Goal: Transaction & Acquisition: Book appointment/travel/reservation

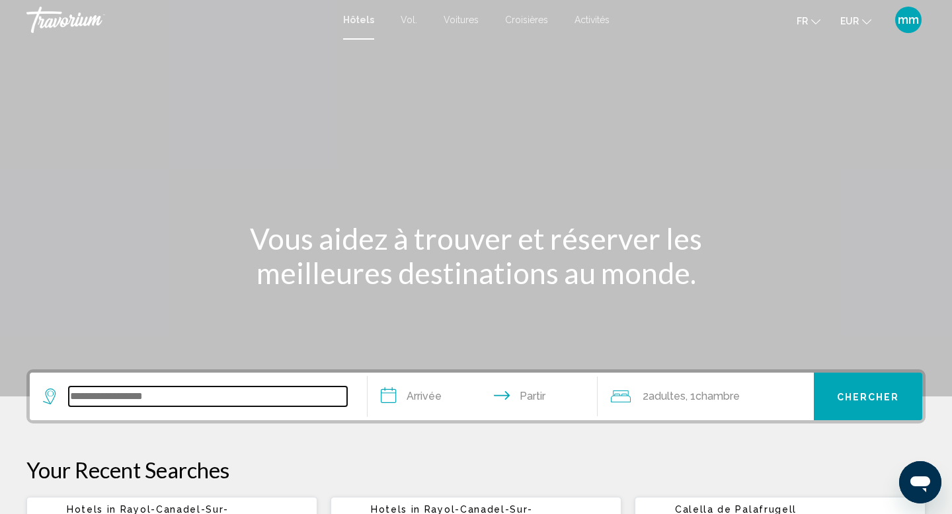
click at [93, 397] on input "Widget de recherche" at bounding box center [208, 397] width 278 height 20
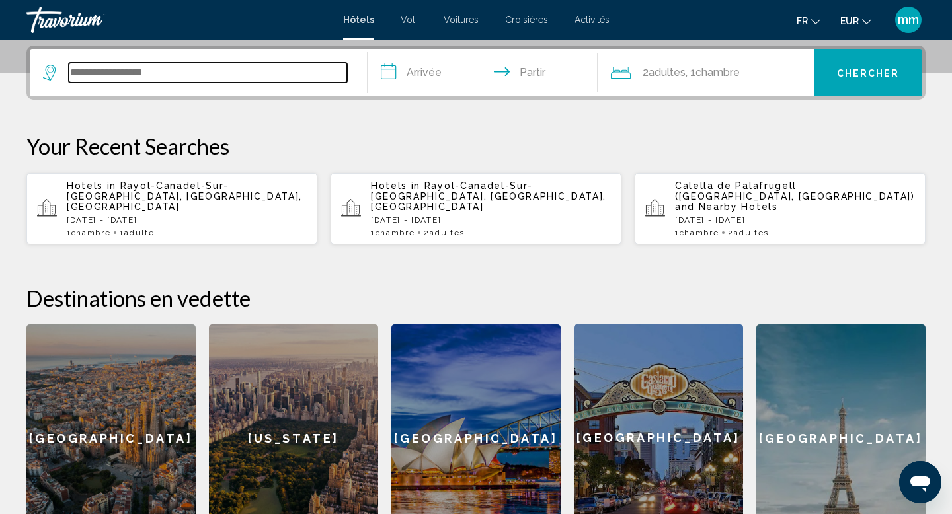
scroll to position [327, 0]
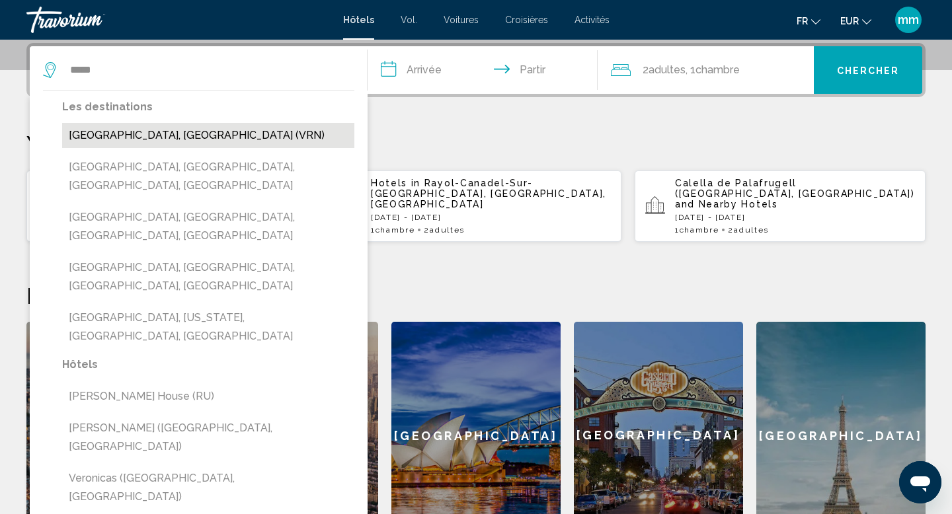
click at [110, 137] on button "[GEOGRAPHIC_DATA], [GEOGRAPHIC_DATA] (VRN)" at bounding box center [208, 135] width 292 height 25
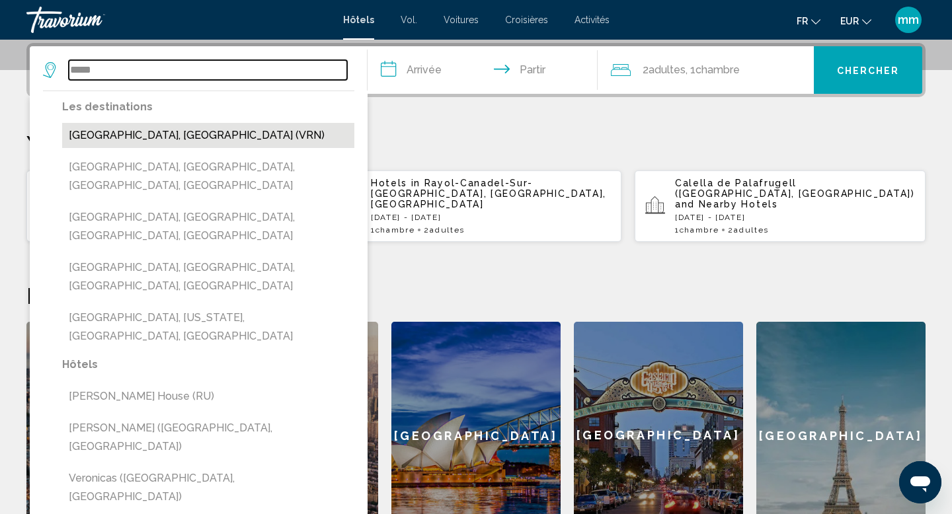
type input "**********"
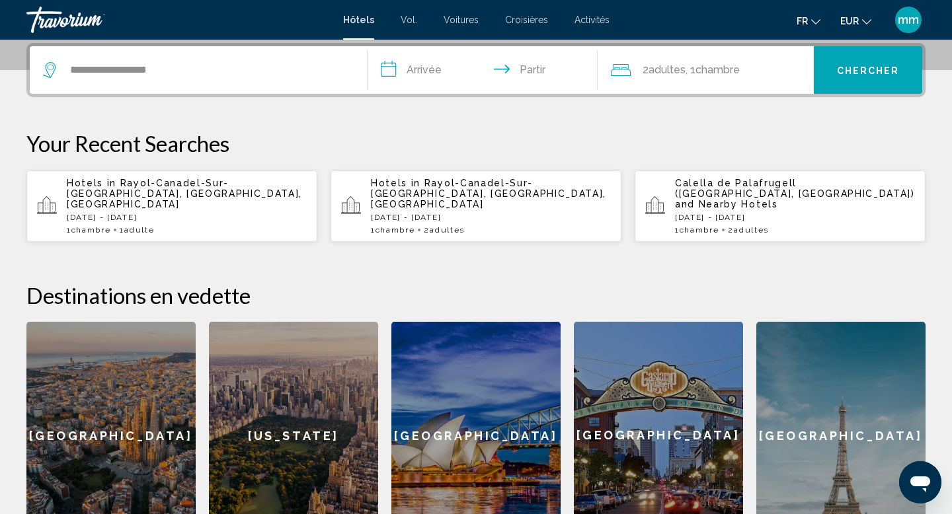
click at [446, 70] on input "**********" at bounding box center [485, 72] width 235 height 52
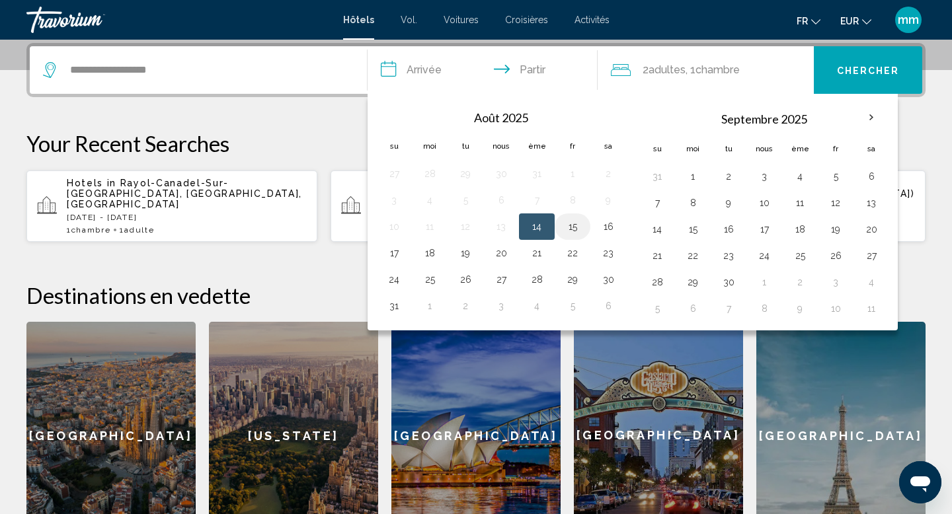
click at [577, 229] on button "15" at bounding box center [572, 227] width 21 height 19
click at [425, 249] on button "18" at bounding box center [429, 253] width 21 height 19
type input "**********"
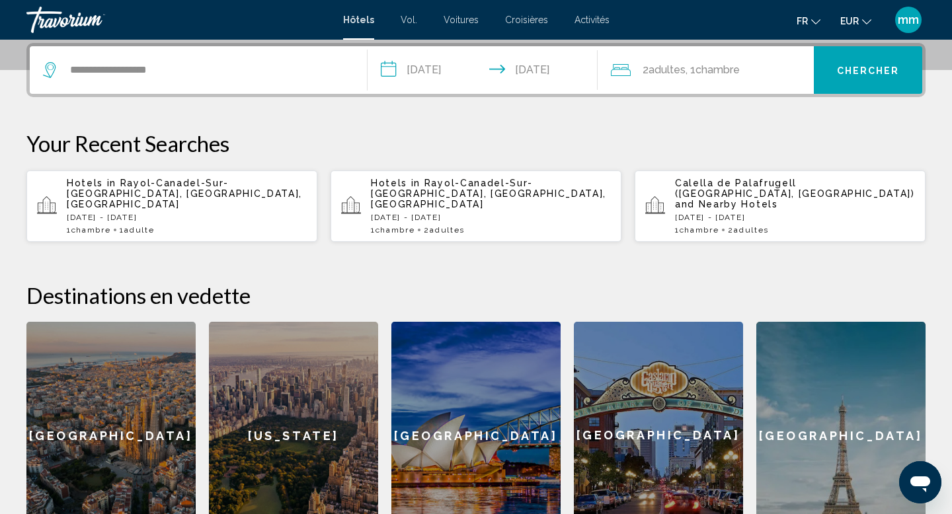
click at [723, 74] on font "Chambre" at bounding box center [717, 69] width 44 height 13
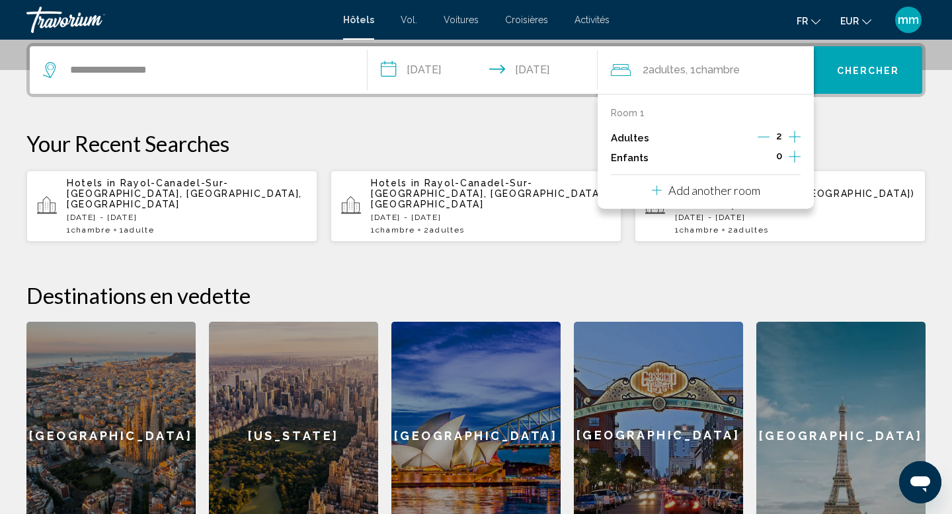
click at [768, 134] on icon "Decrement adults" at bounding box center [764, 137] width 12 height 12
click at [848, 79] on button "Chercher" at bounding box center [868, 70] width 108 height 48
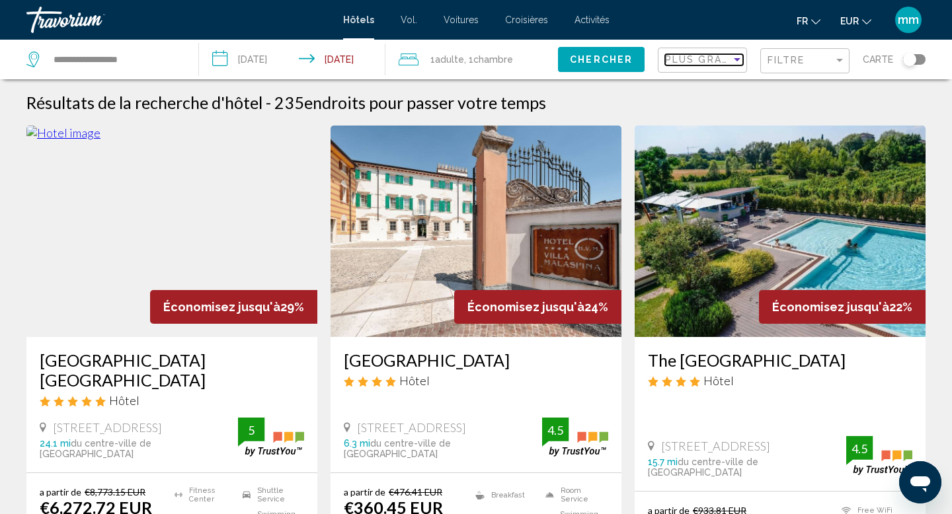
click at [686, 64] on span "Plus grandes économies" at bounding box center [743, 59] width 157 height 11
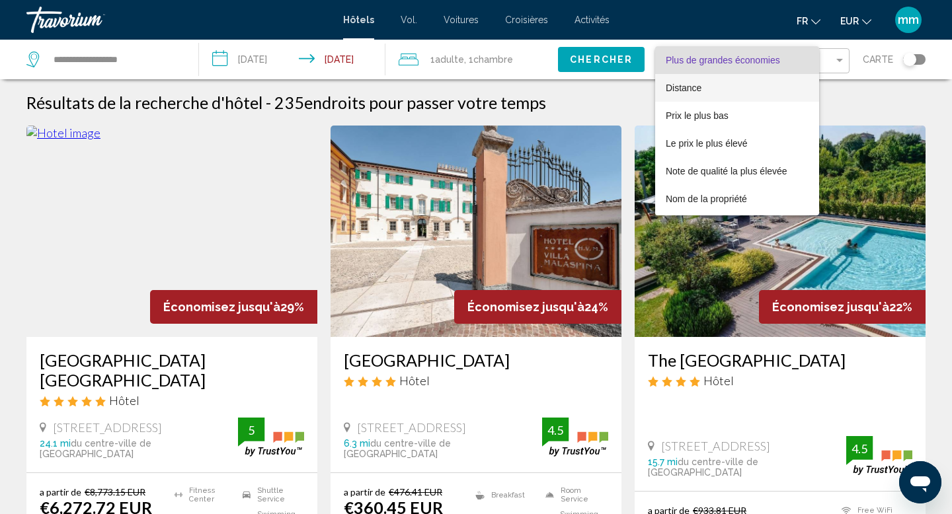
click at [684, 84] on font "Distance" at bounding box center [684, 88] width 36 height 11
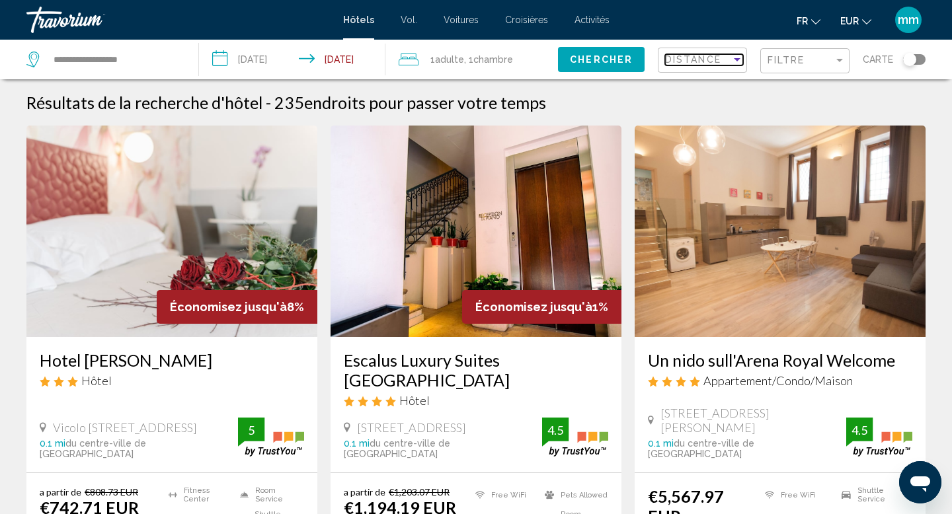
click at [711, 63] on span "Distance" at bounding box center [693, 59] width 56 height 11
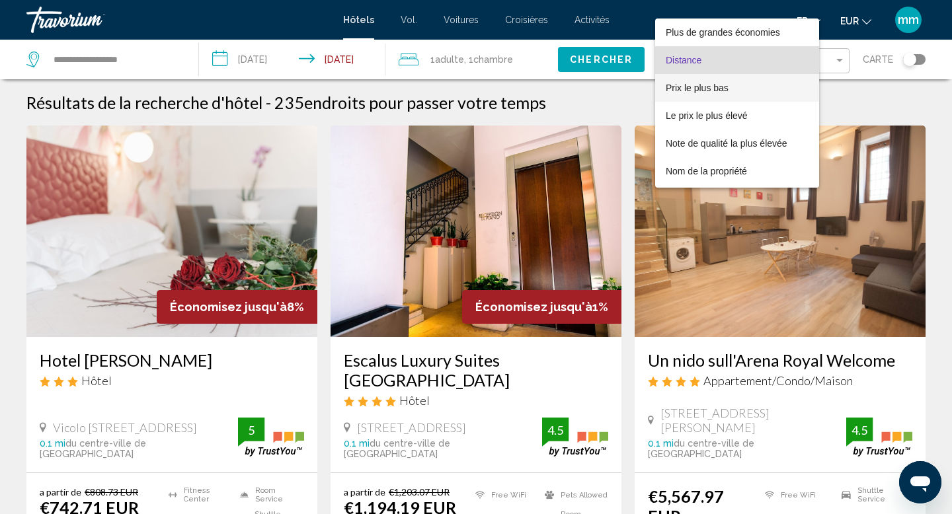
click at [694, 88] on font "Prix le plus bas" at bounding box center [697, 88] width 63 height 11
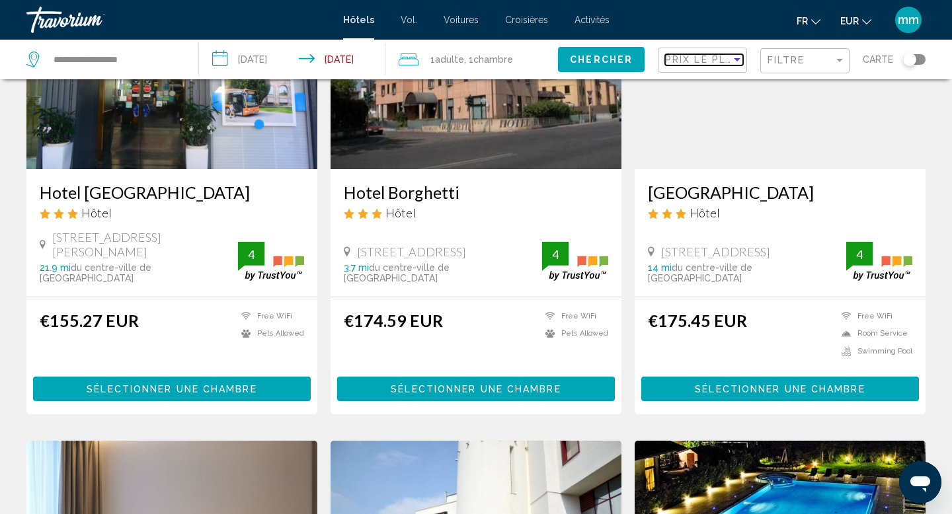
scroll to position [155, 0]
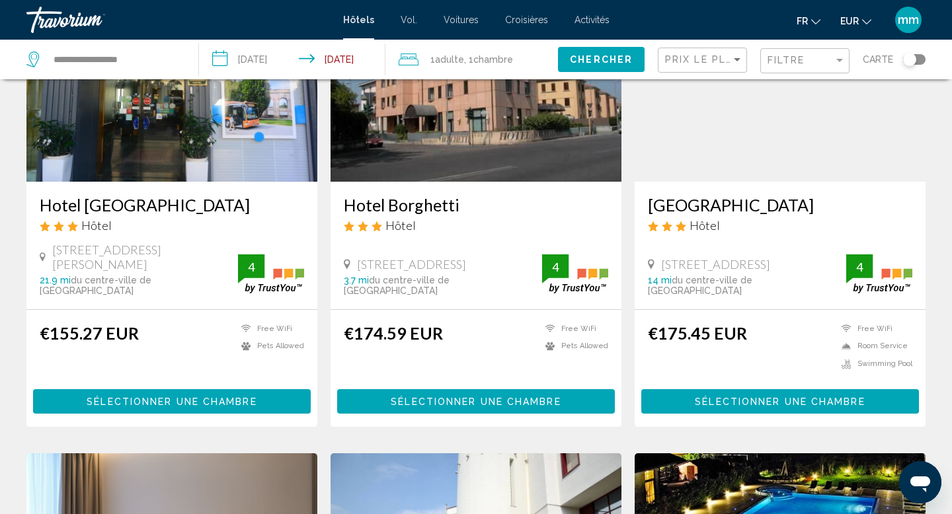
click at [461, 255] on div "Via Valpolicella 47, Verona 3.7 mi du centre-ville de Verona de l'hôtel 4" at bounding box center [476, 276] width 264 height 42
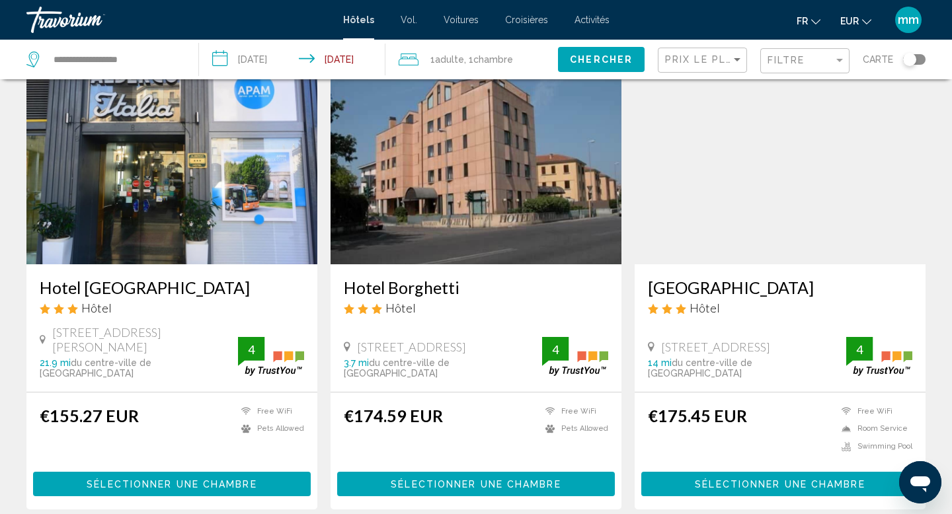
scroll to position [53, 0]
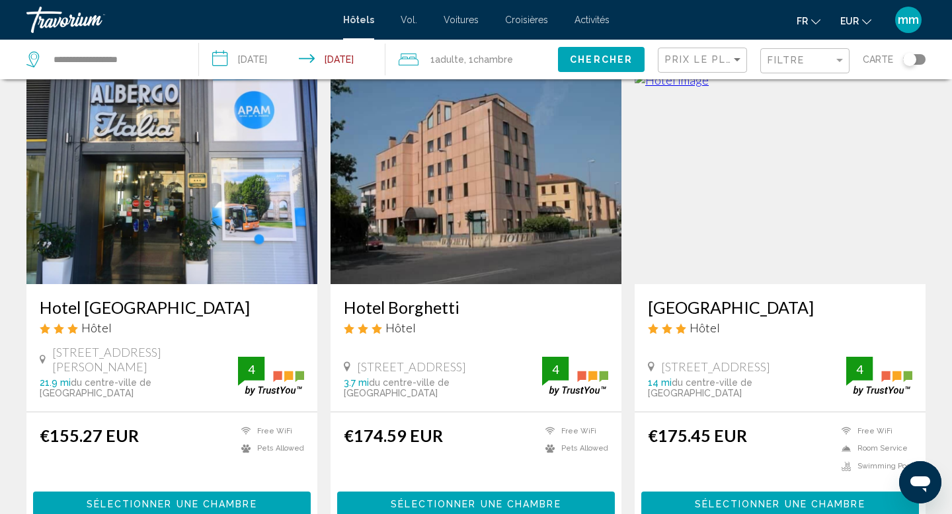
click at [422, 220] on img "Contenu principal" at bounding box center [476, 179] width 291 height 212
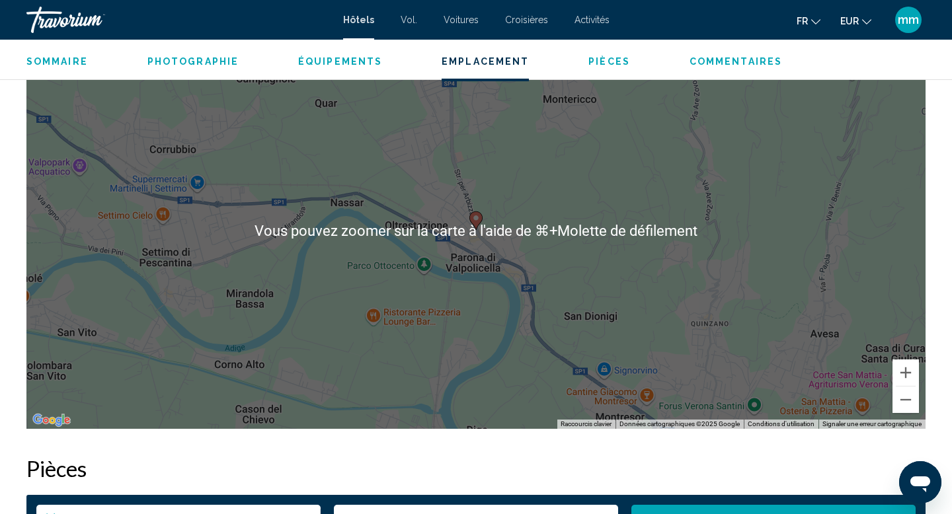
scroll to position [1297, 0]
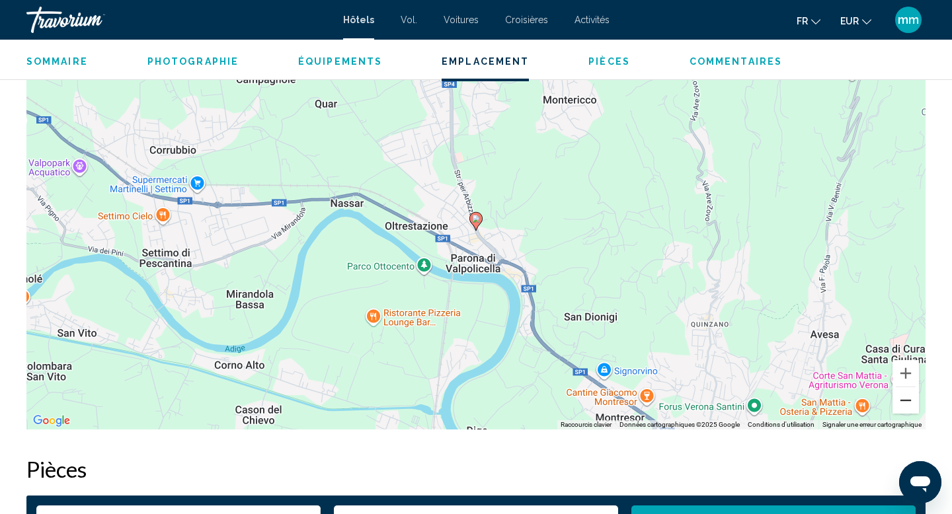
click at [910, 405] on button "Zoom arrière" at bounding box center [905, 400] width 26 height 26
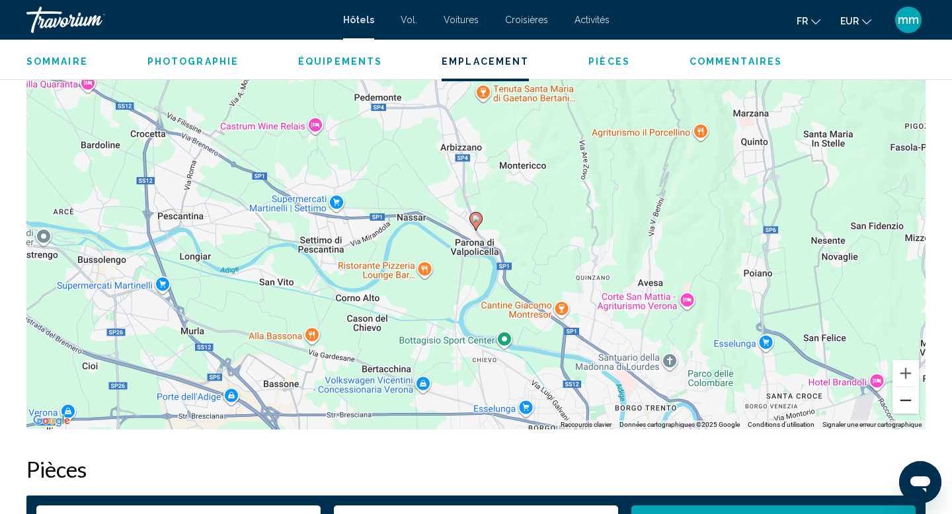
click at [910, 405] on button "Zoom arrière" at bounding box center [905, 400] width 26 height 26
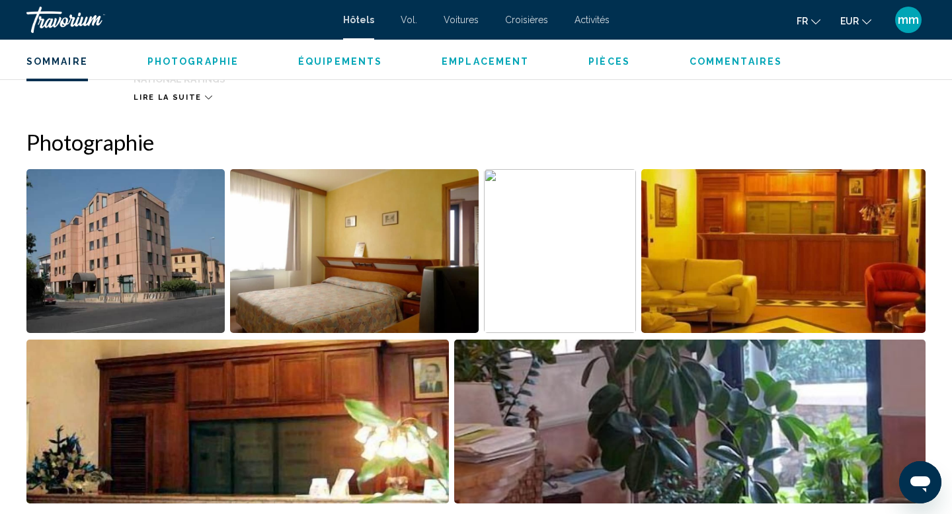
scroll to position [599, 0]
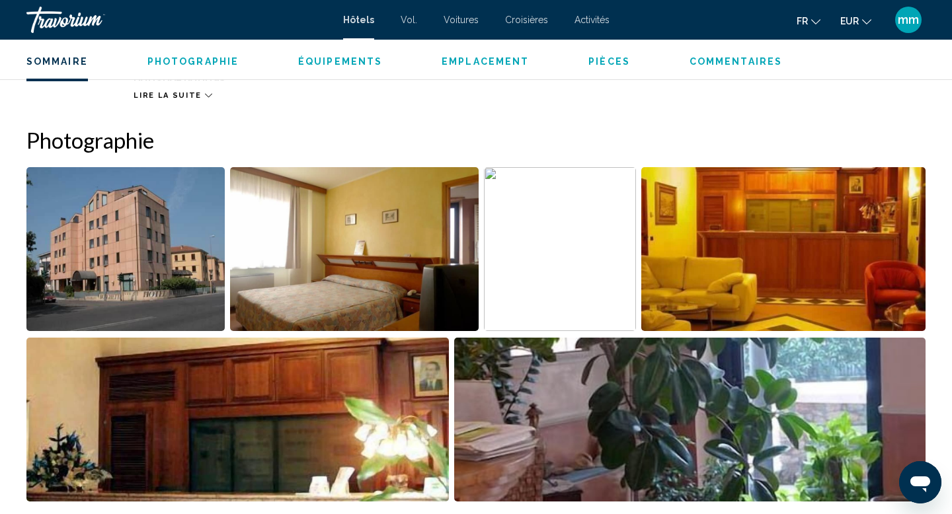
click at [108, 217] on img "Open full-screen image slider" at bounding box center [125, 249] width 198 height 164
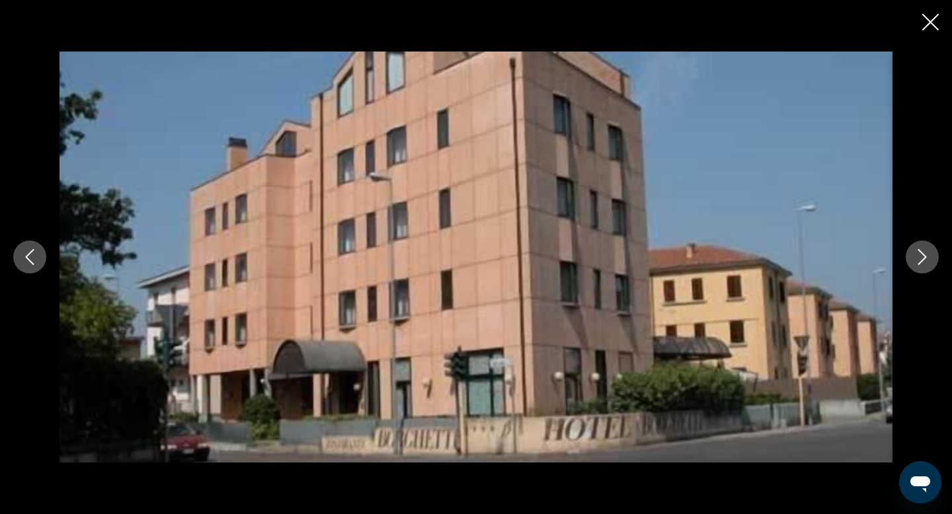
click at [906, 266] on button "Next image" at bounding box center [922, 257] width 33 height 33
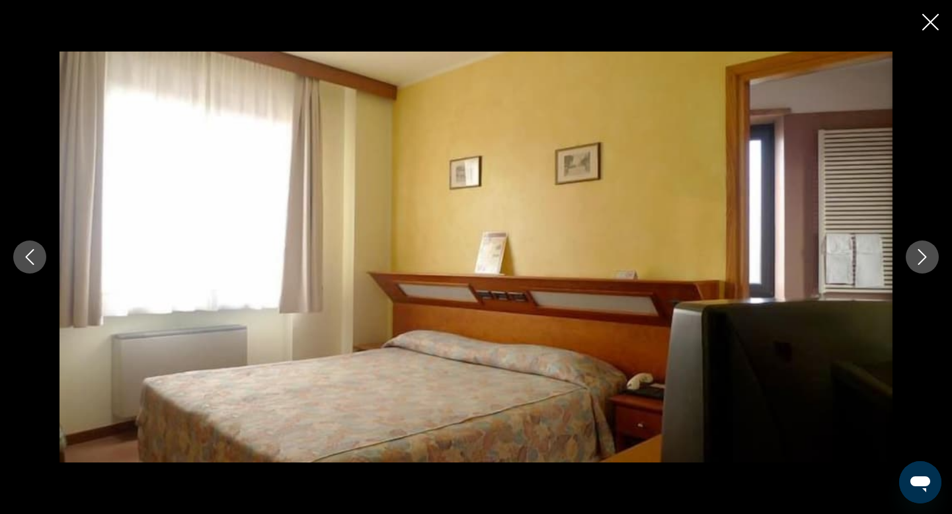
click at [914, 258] on icon "Next image" at bounding box center [922, 257] width 16 height 16
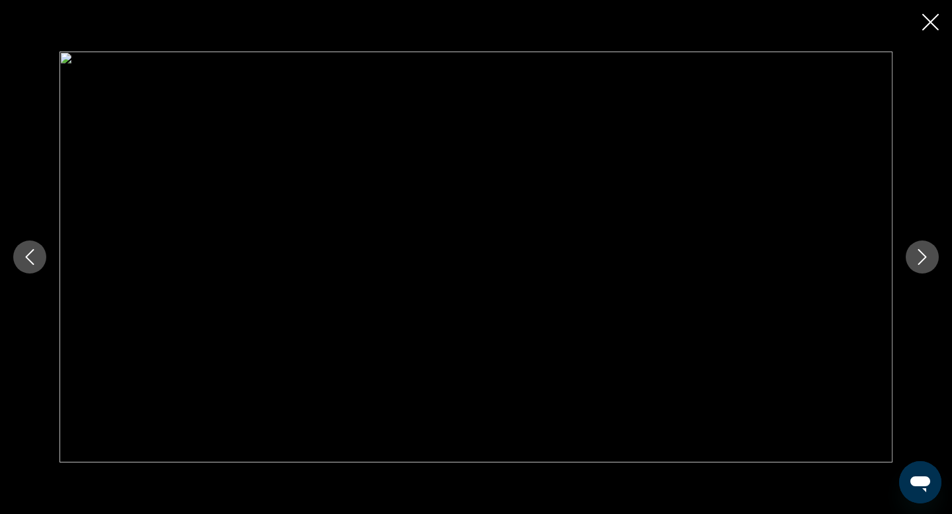
click at [930, 24] on icon "Close slideshow" at bounding box center [930, 22] width 17 height 17
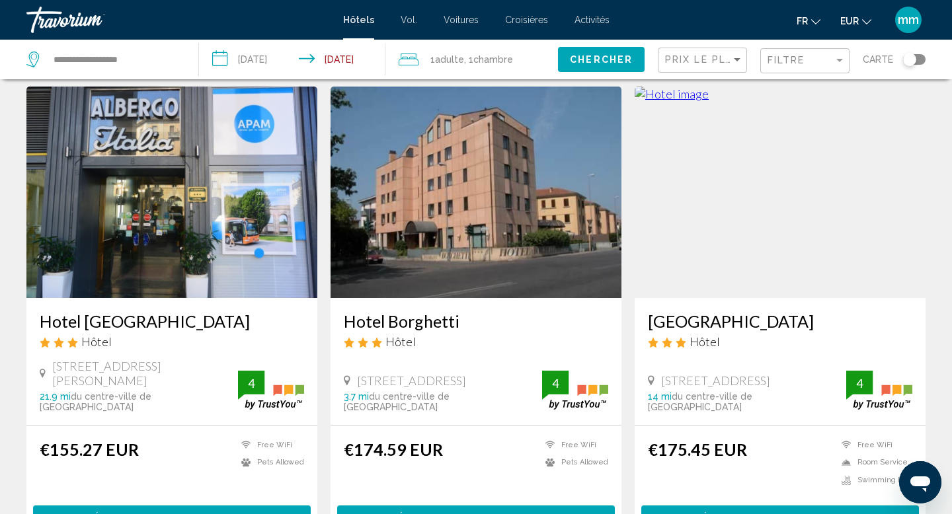
scroll to position [53, 0]
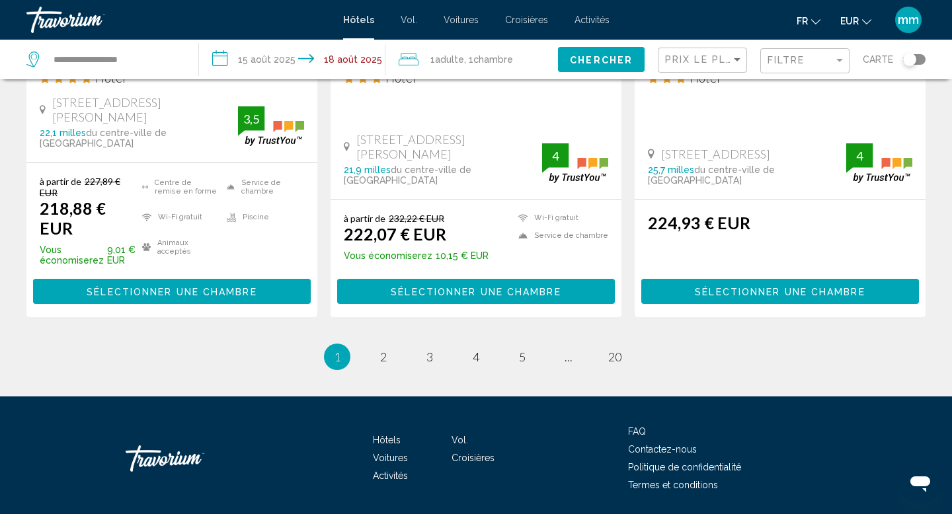
scroll to position [1809, 0]
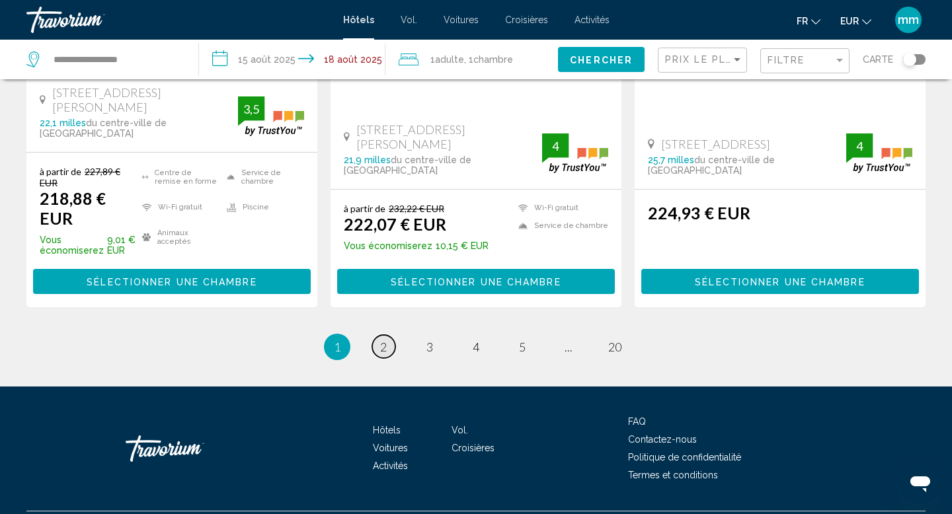
click at [387, 340] on font "2" at bounding box center [383, 347] width 7 height 15
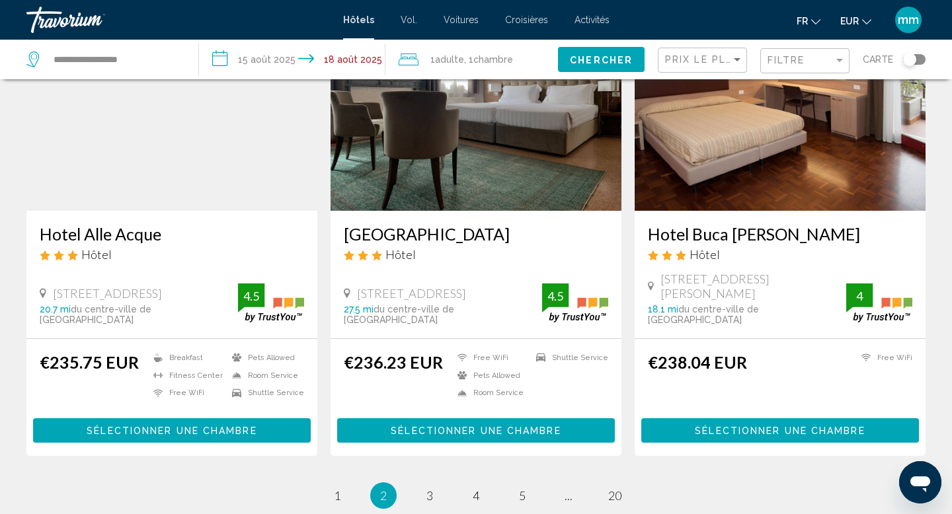
scroll to position [1634, 0]
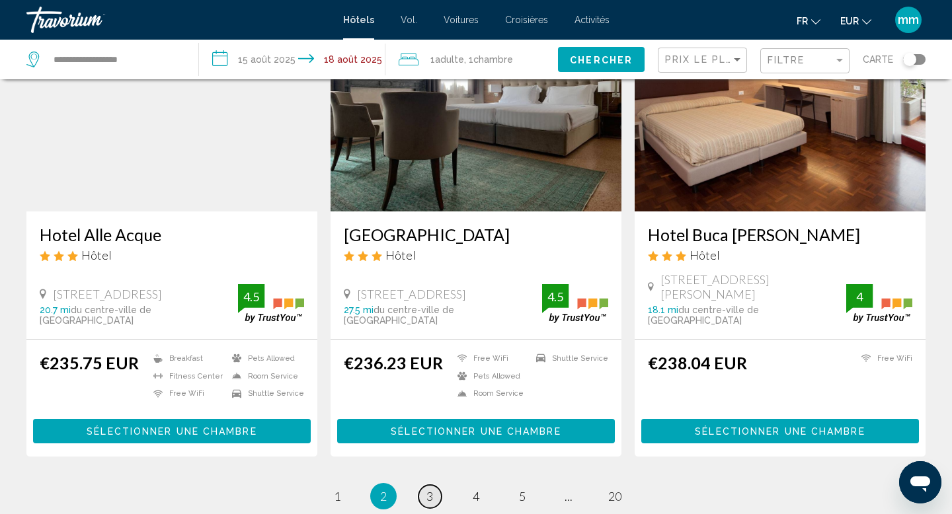
click at [434, 485] on link "page 3" at bounding box center [429, 496] width 23 height 23
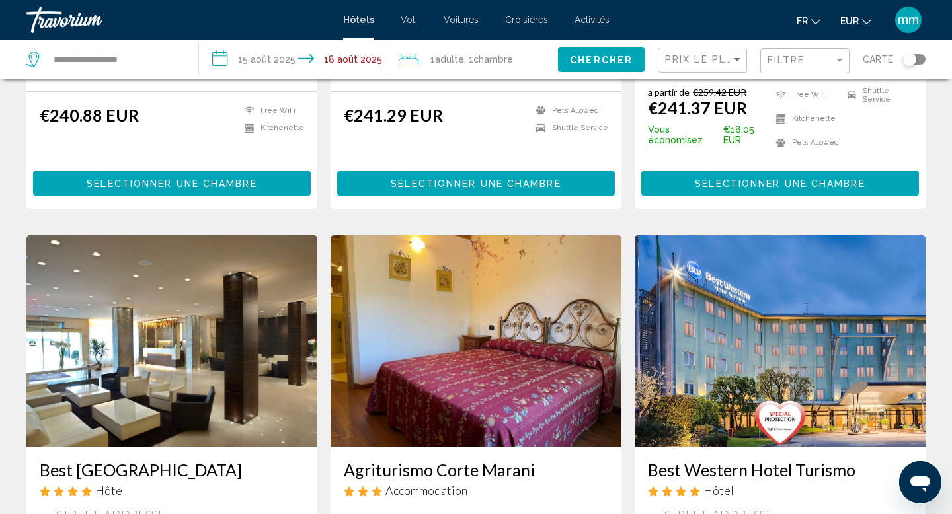
scroll to position [903, 0]
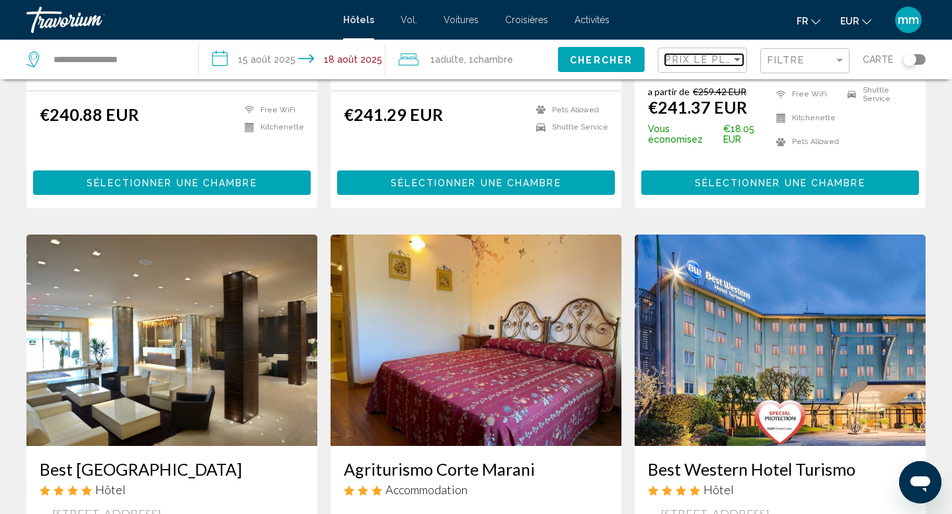
click at [676, 61] on font "Prix le plus bas" at bounding box center [716, 59] width 102 height 11
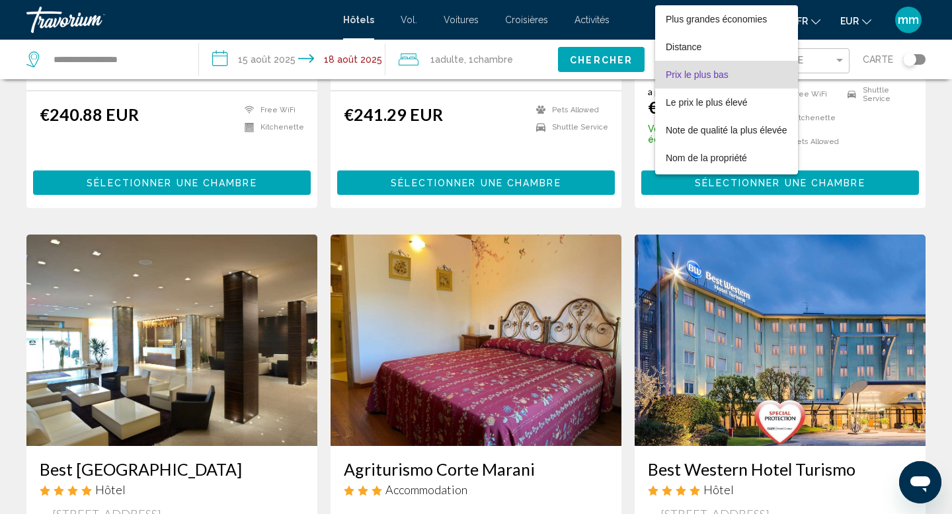
scroll to position [15, 0]
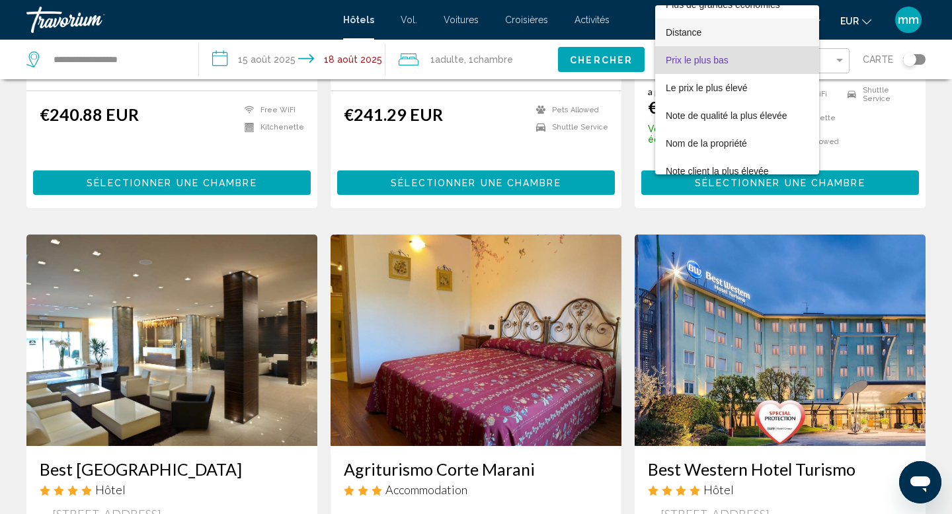
click at [683, 28] on font "Distance" at bounding box center [684, 32] width 36 height 11
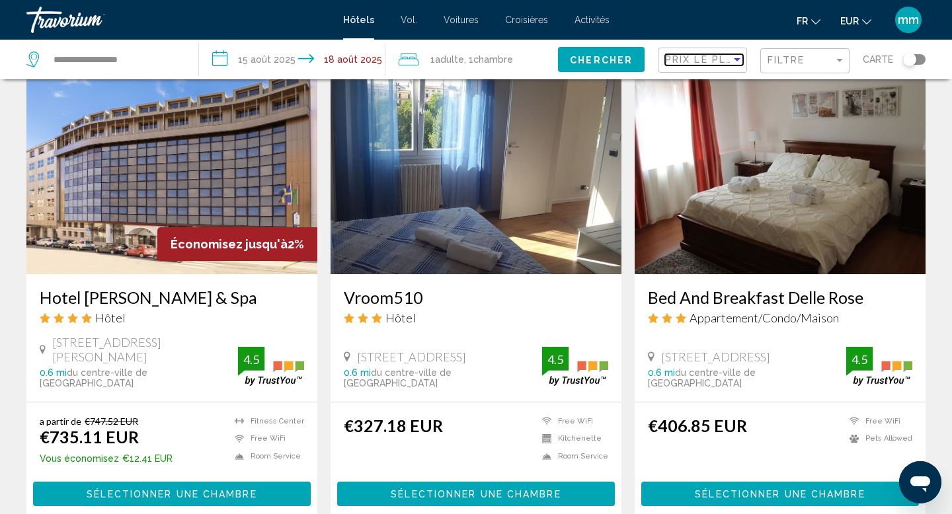
scroll to position [1769, 0]
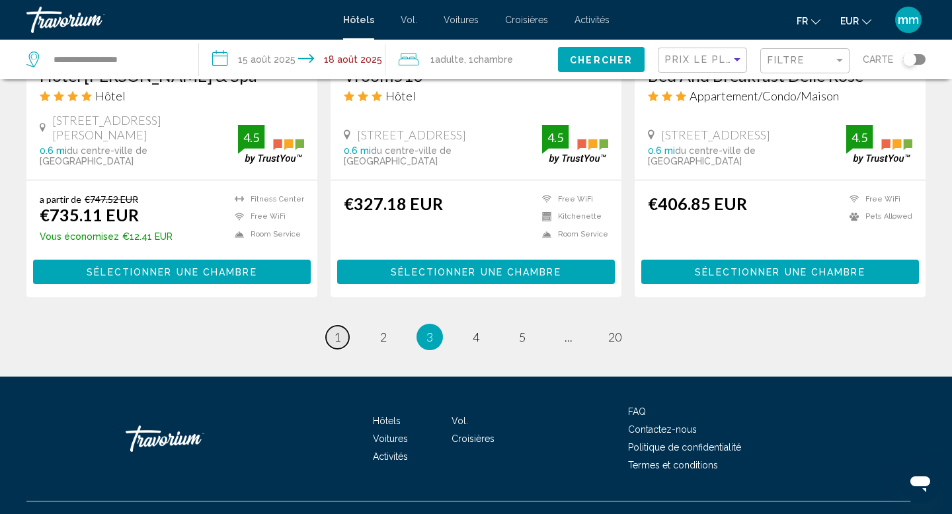
click at [339, 330] on span "1" at bounding box center [337, 337] width 7 height 15
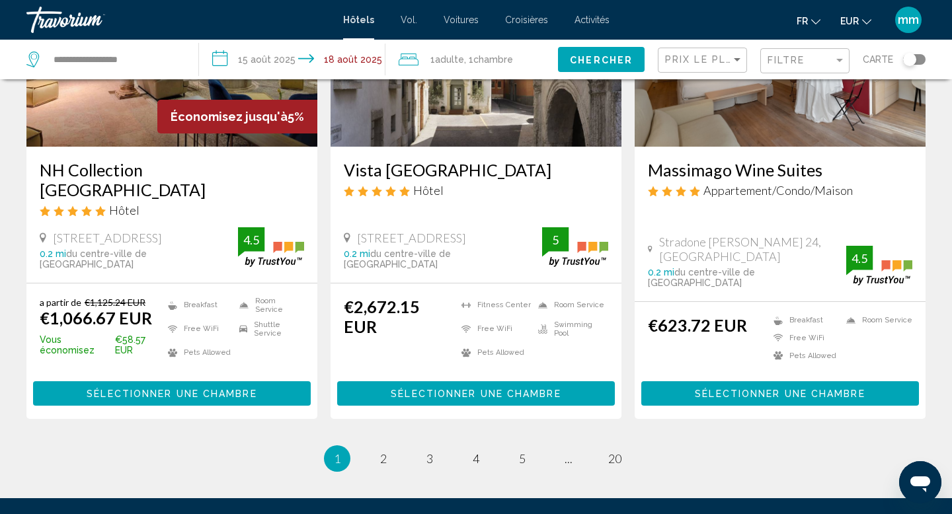
scroll to position [1750, 0]
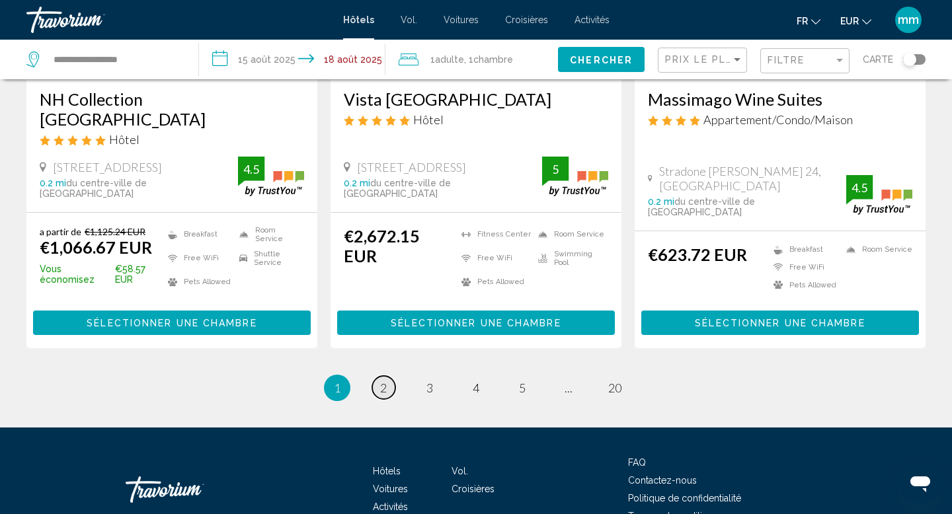
click at [385, 381] on span "2" at bounding box center [383, 388] width 7 height 15
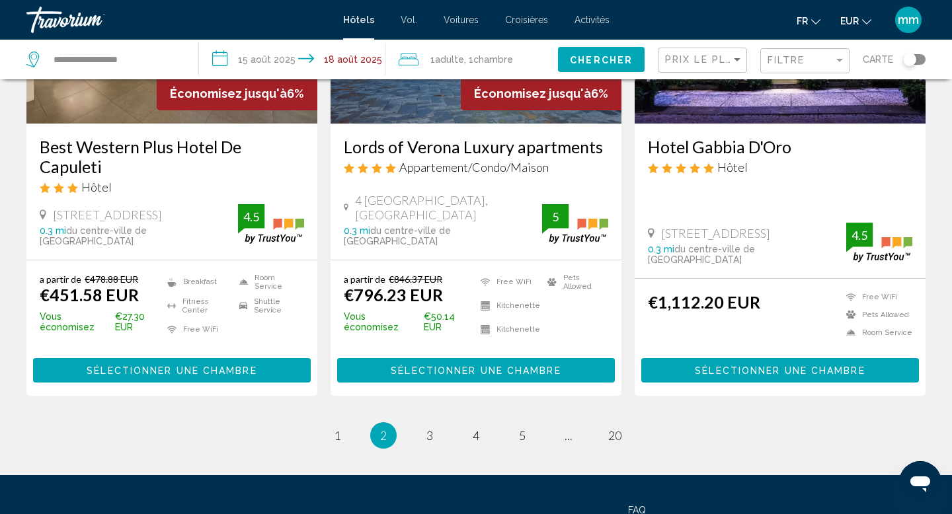
scroll to position [1751, 0]
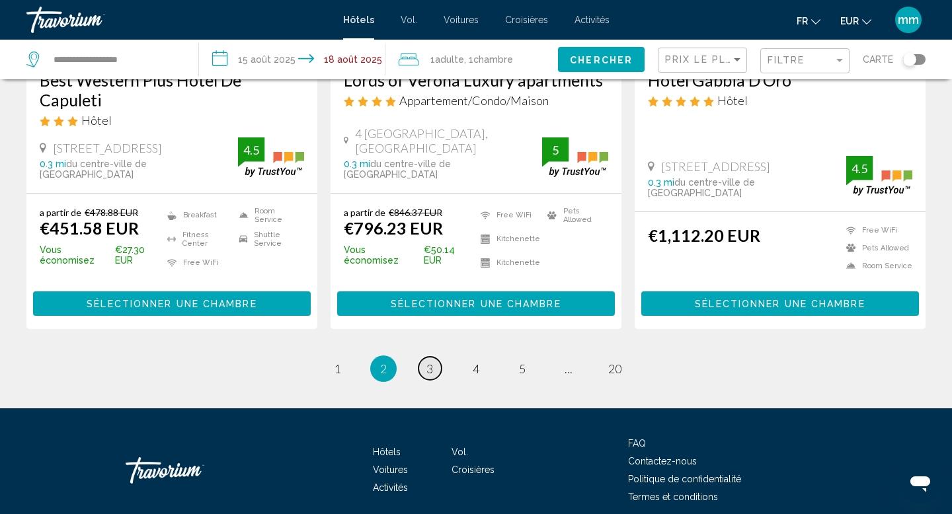
click at [432, 362] on span "3" at bounding box center [429, 369] width 7 height 15
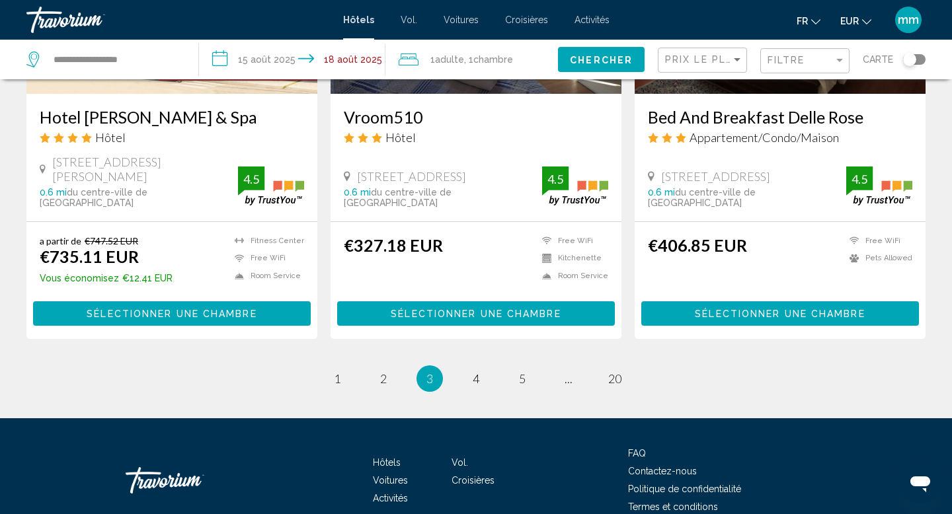
scroll to position [1769, 0]
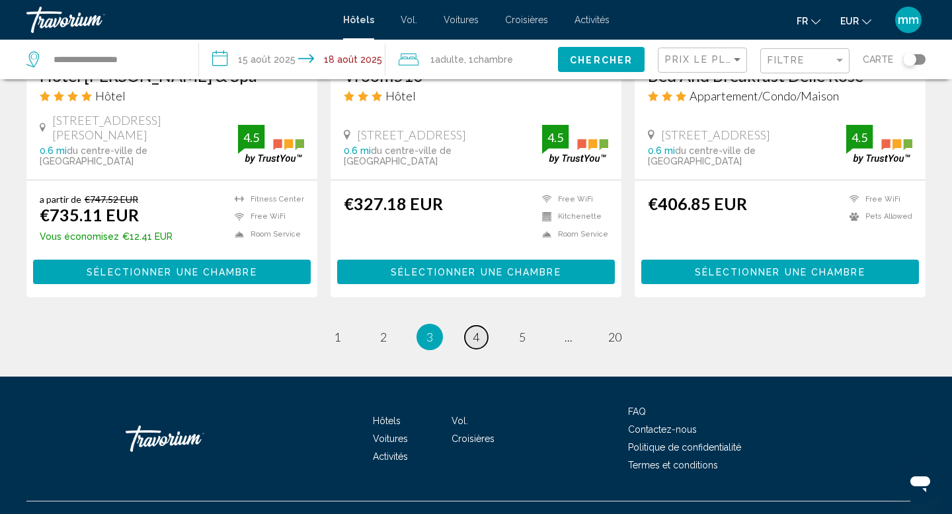
click at [478, 330] on font "4" at bounding box center [476, 337] width 7 height 15
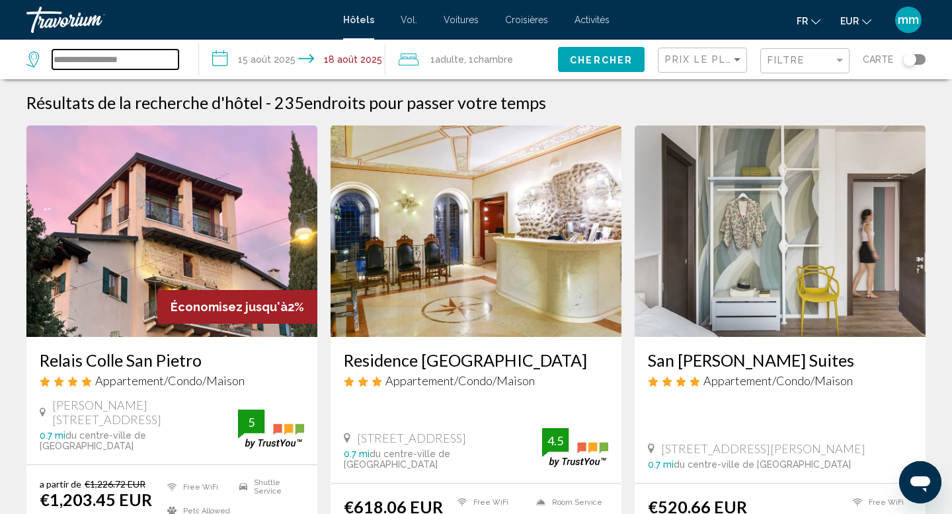
click at [143, 55] on input "**********" at bounding box center [115, 60] width 126 height 20
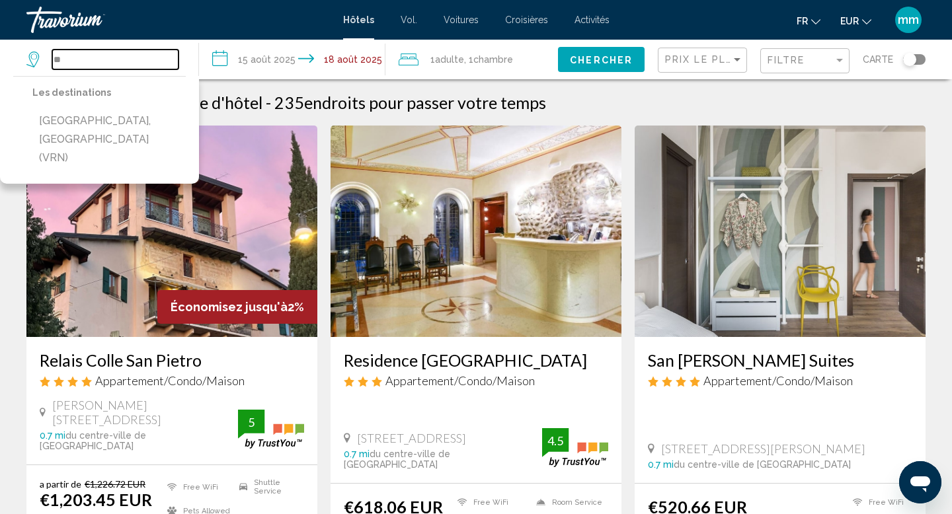
type input "*"
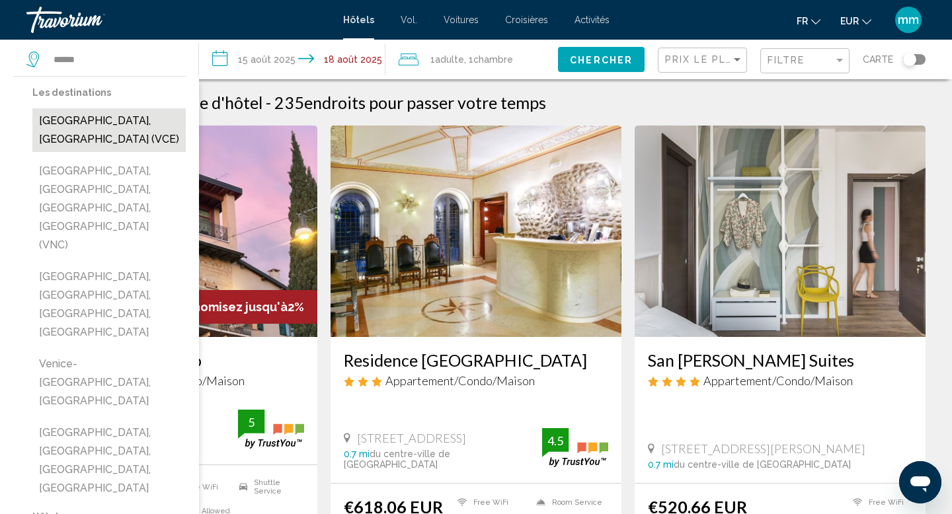
click at [97, 122] on button "[GEOGRAPHIC_DATA], [GEOGRAPHIC_DATA] (VCE)" at bounding box center [108, 130] width 153 height 44
type input "**********"
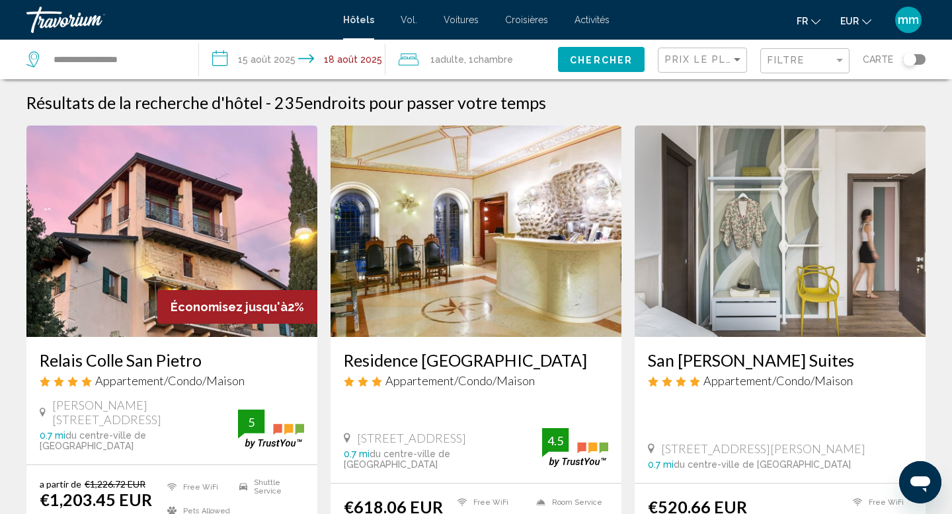
click at [605, 56] on font "Chercher" at bounding box center [601, 60] width 63 height 11
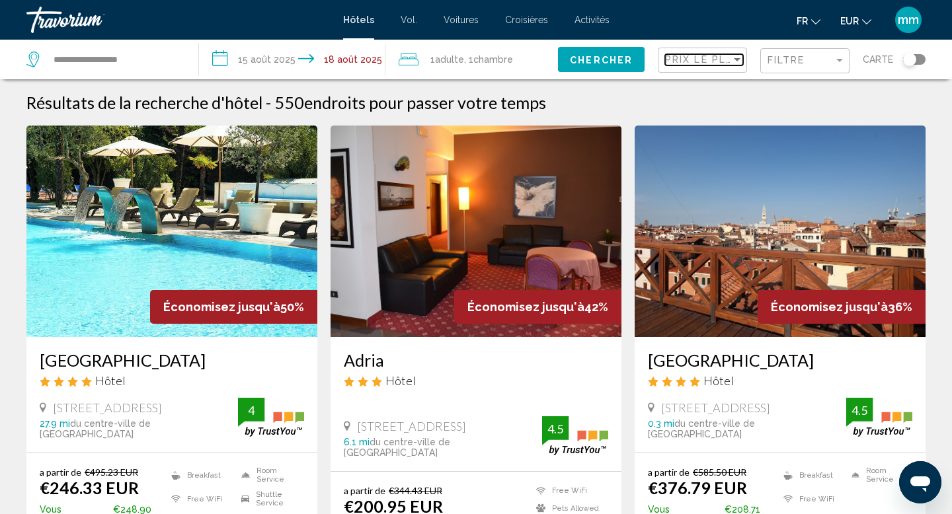
click at [708, 59] on font "Prix le plus bas" at bounding box center [716, 59] width 102 height 11
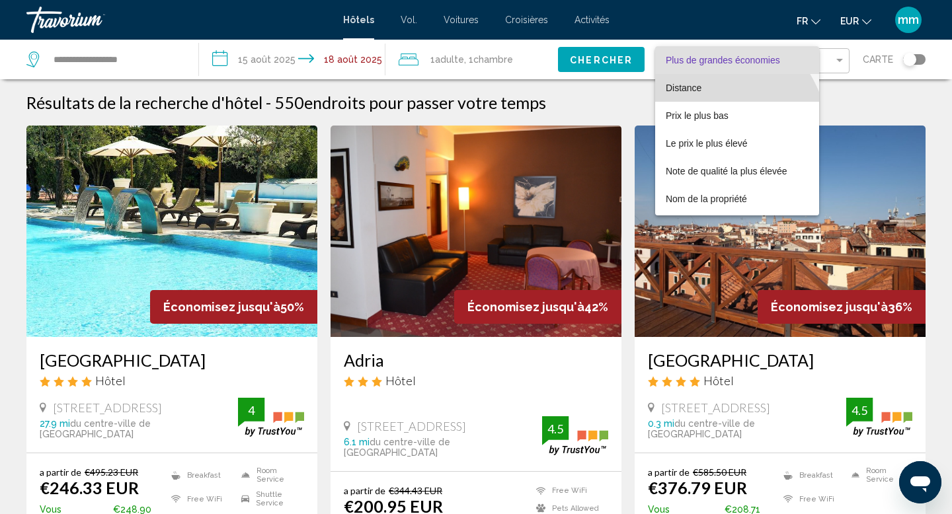
click at [690, 90] on font "Distance" at bounding box center [684, 88] width 36 height 11
